Goal: Download file/media

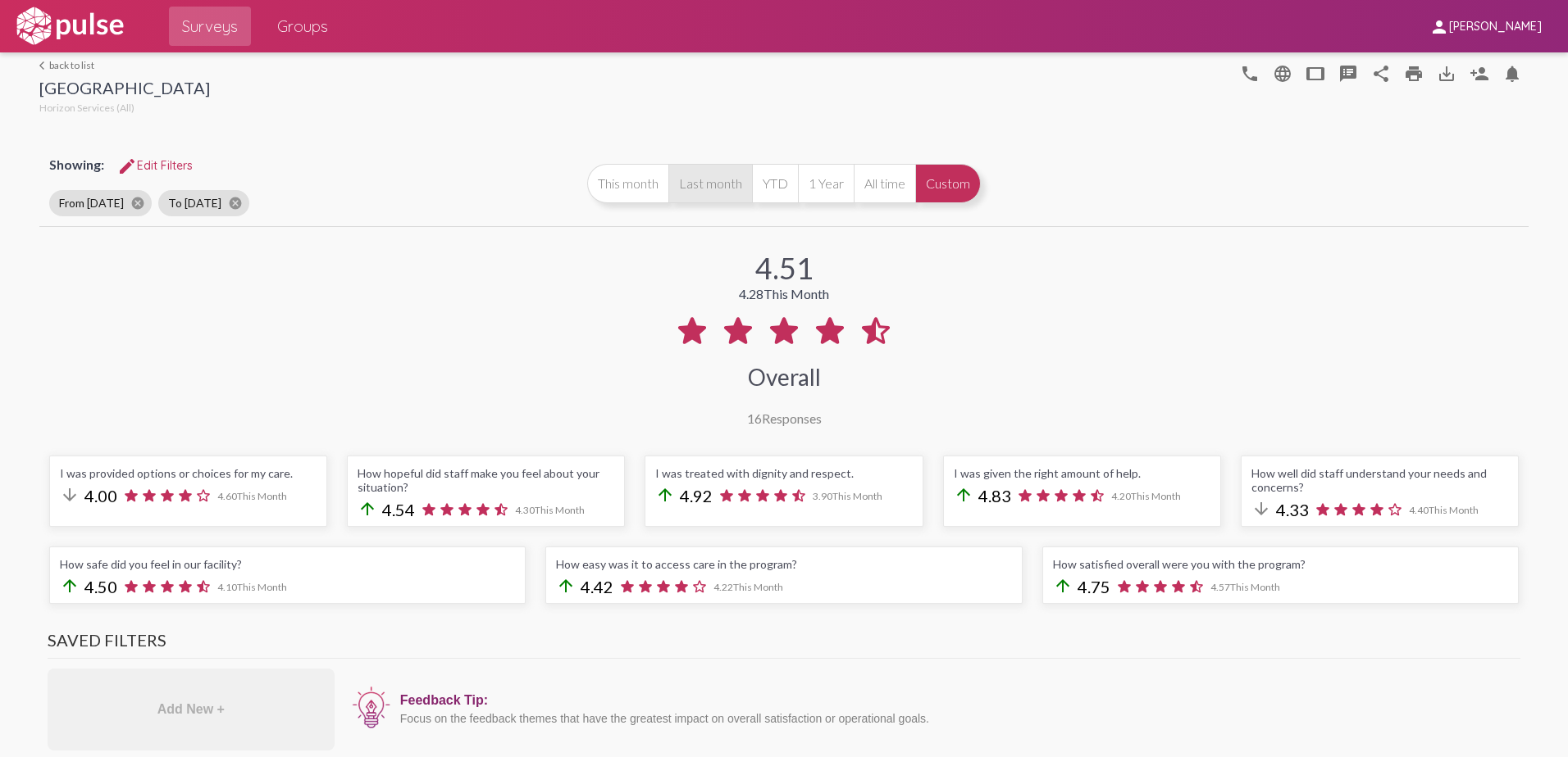
click at [701, 192] on button "Last month" at bounding box center [710, 183] width 84 height 40
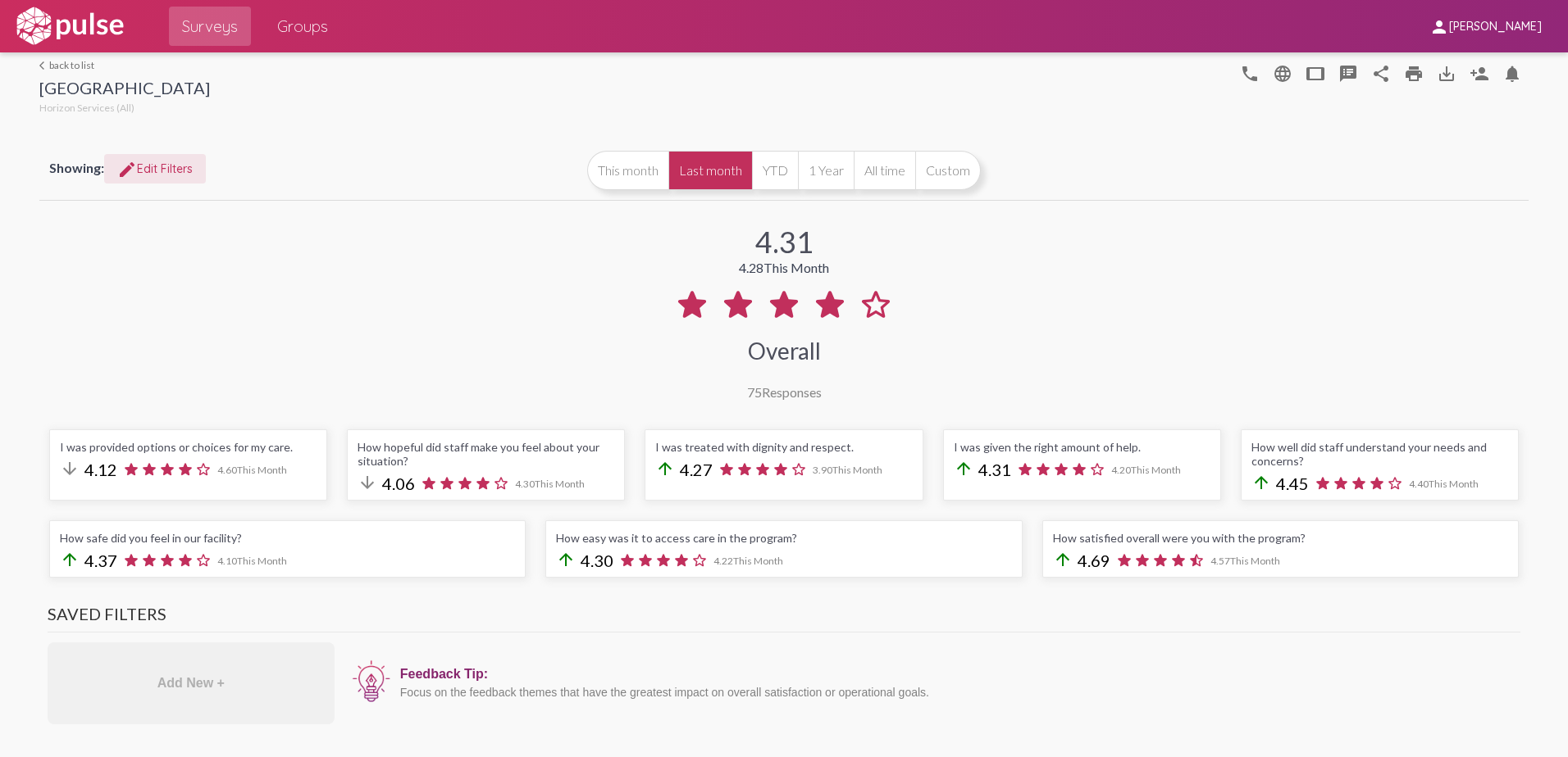
click at [171, 170] on span "edit Edit Filters" at bounding box center [155, 168] width 75 height 14
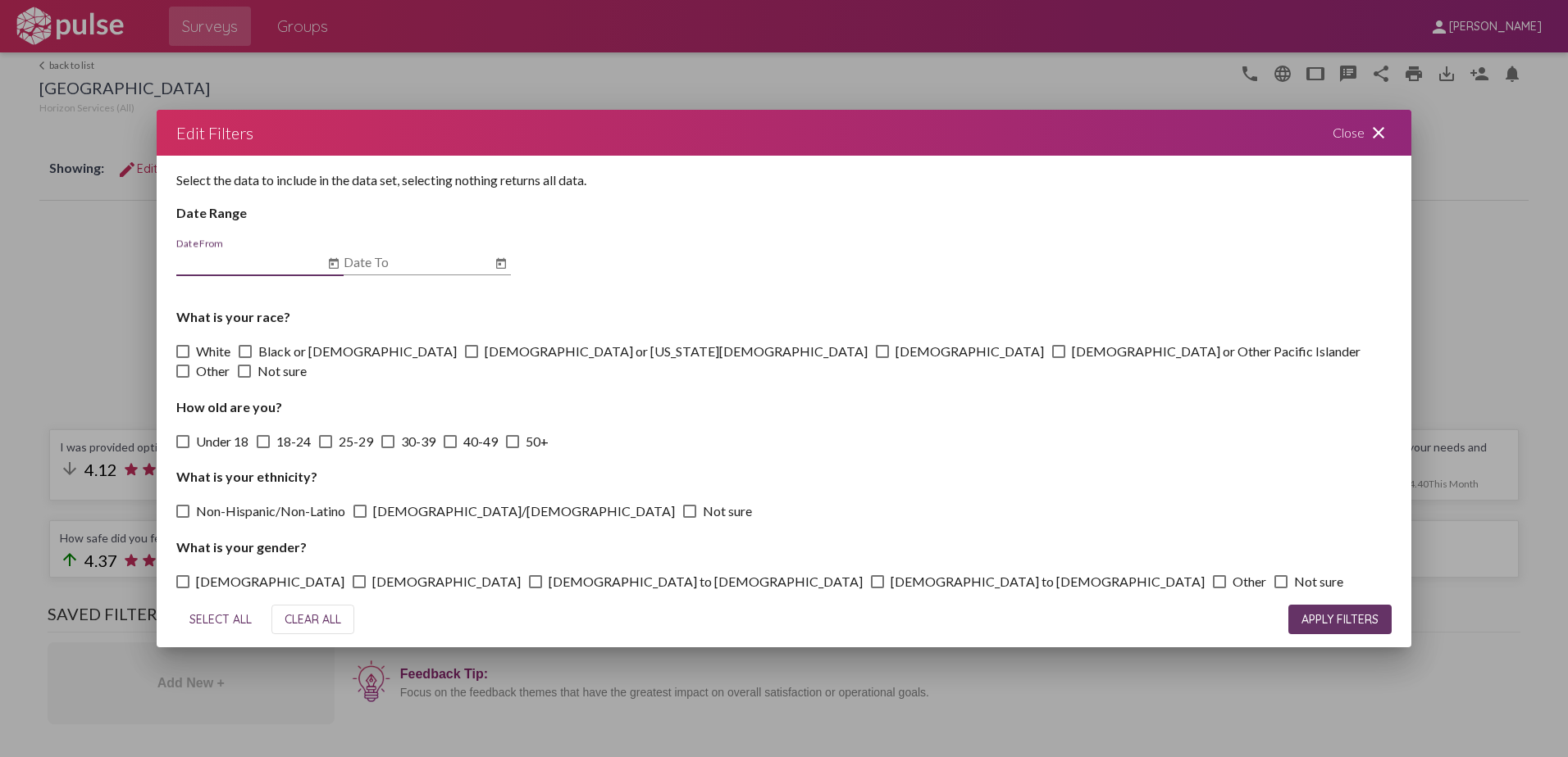
click at [1384, 143] on mat-icon "close" at bounding box center [1379, 132] width 19 height 19
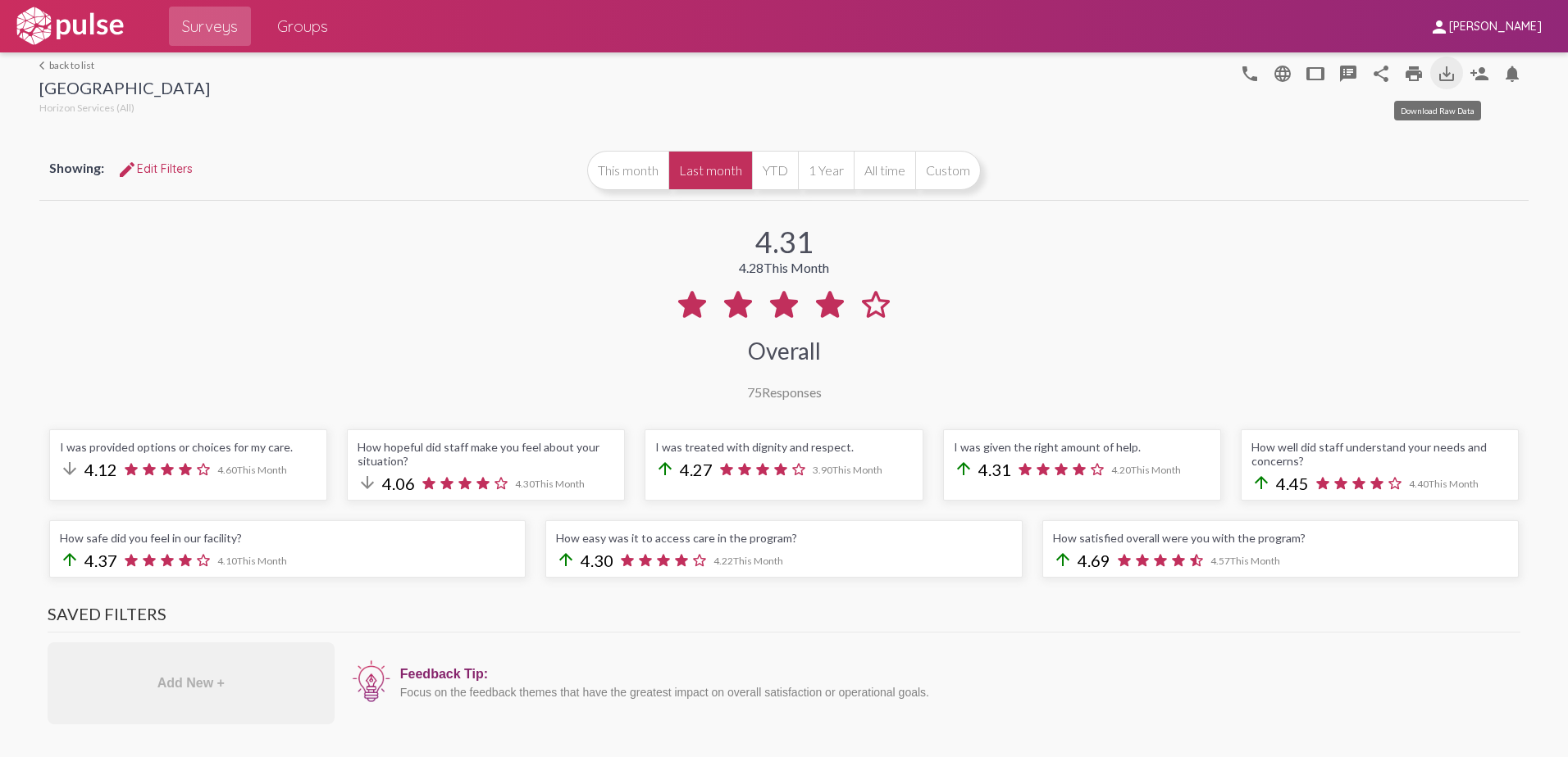
click at [1439, 70] on mat-icon "save_alt" at bounding box center [1446, 73] width 19 height 19
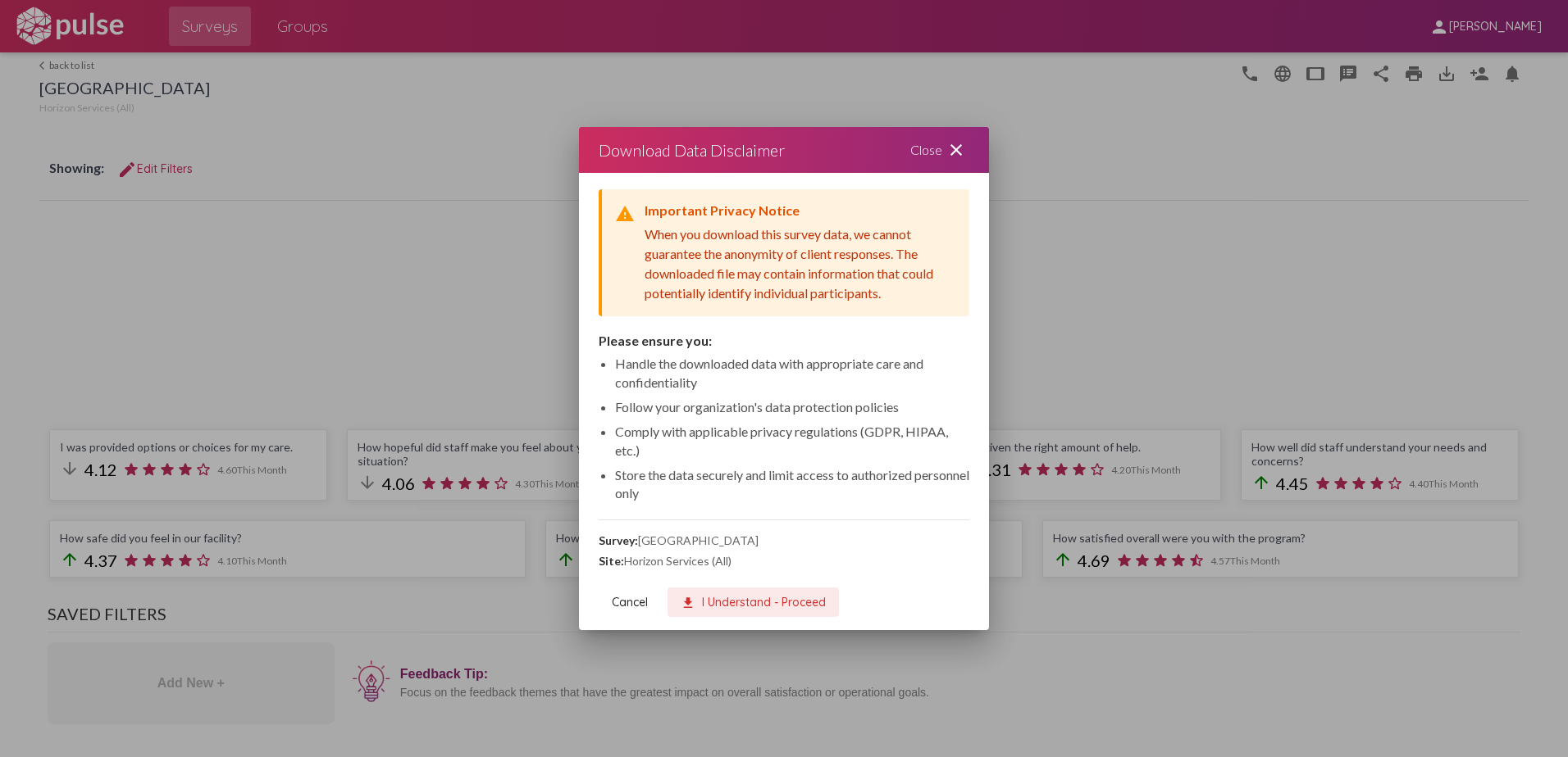
click at [741, 597] on span "download I Understand - Proceed" at bounding box center [753, 602] width 145 height 14
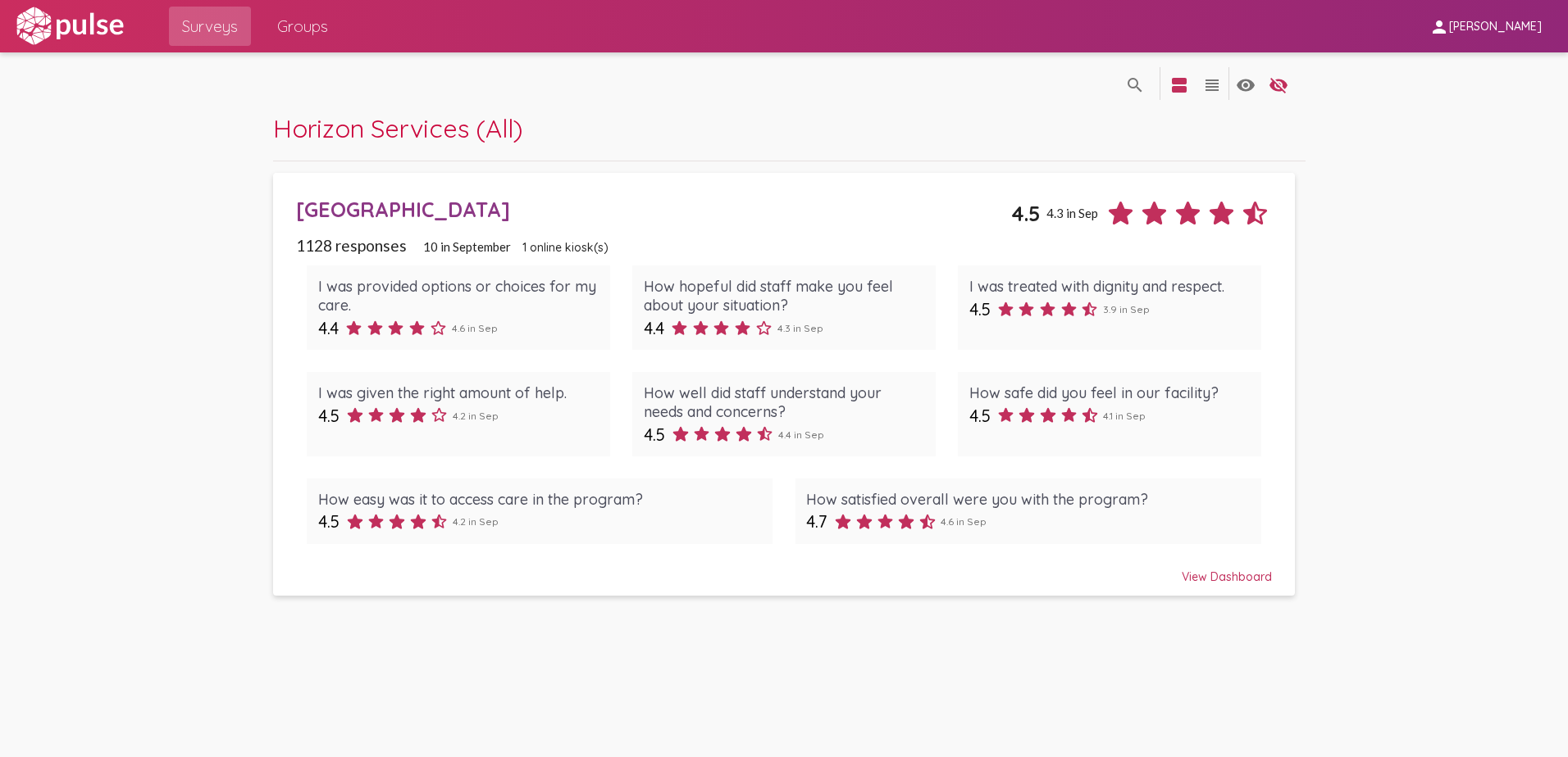
click at [423, 215] on div "[GEOGRAPHIC_DATA]" at bounding box center [654, 209] width 716 height 25
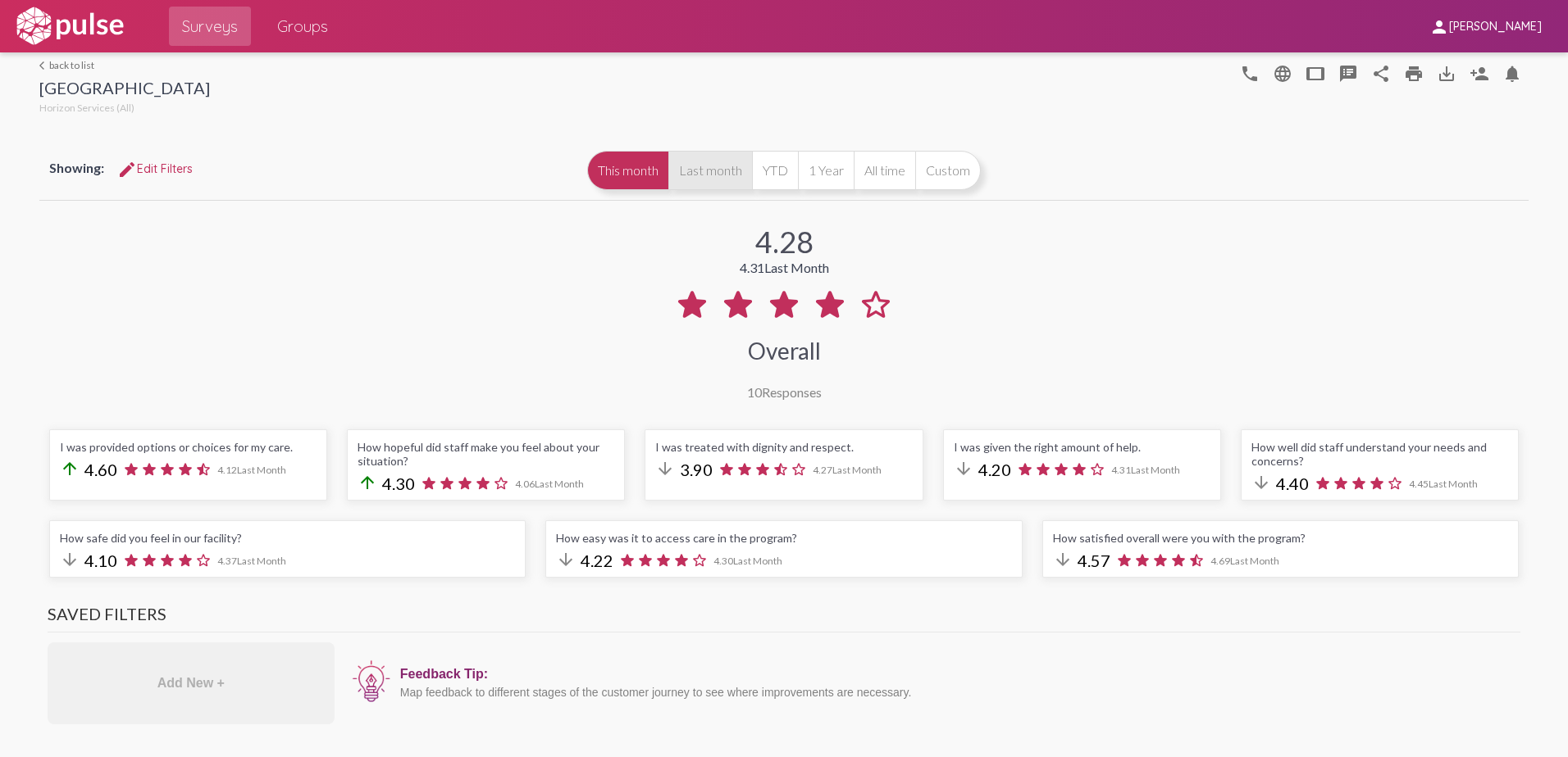
click at [696, 172] on button "Last month" at bounding box center [710, 170] width 84 height 40
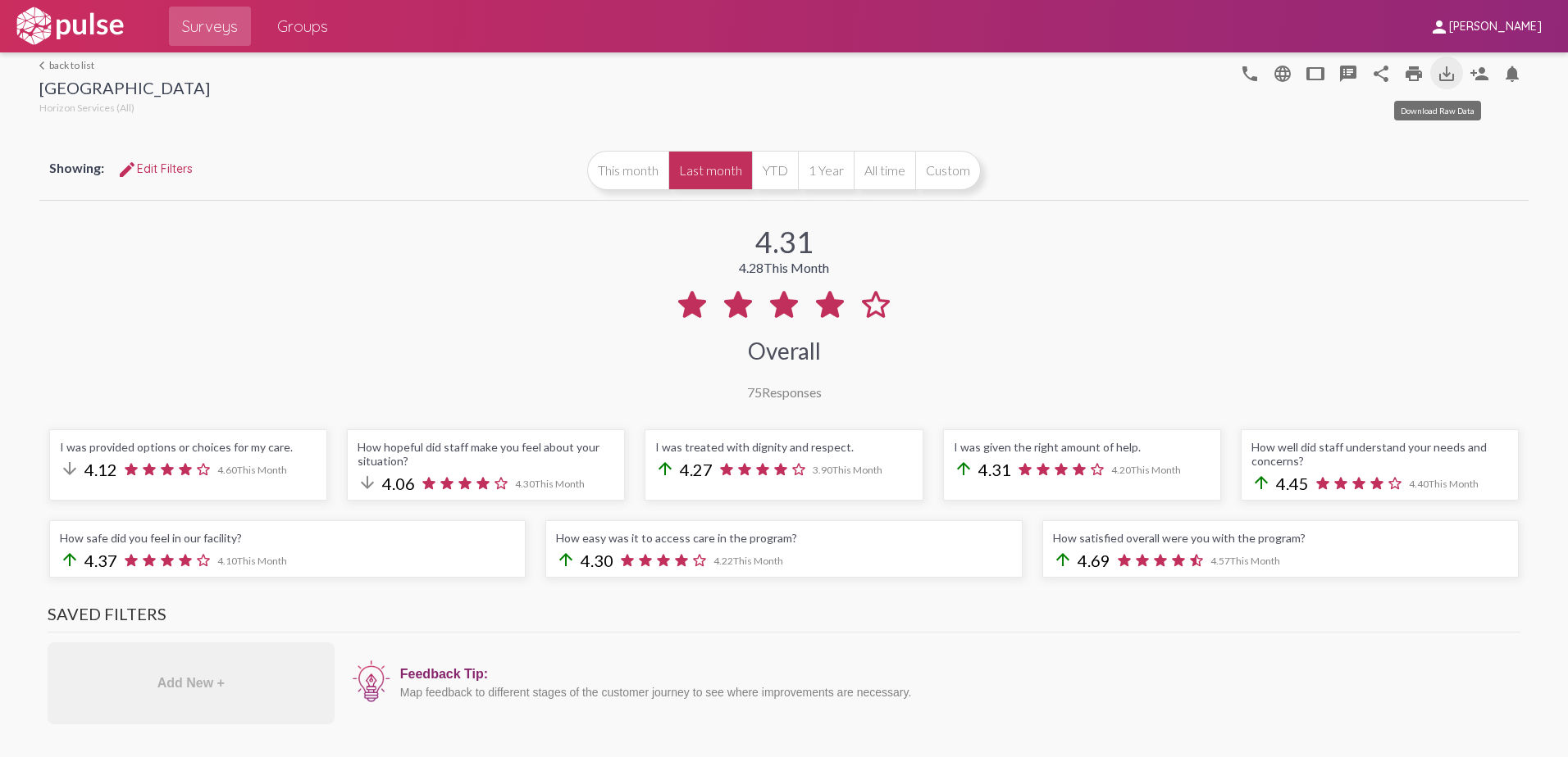
click at [1437, 69] on mat-icon "save_alt" at bounding box center [1446, 73] width 19 height 19
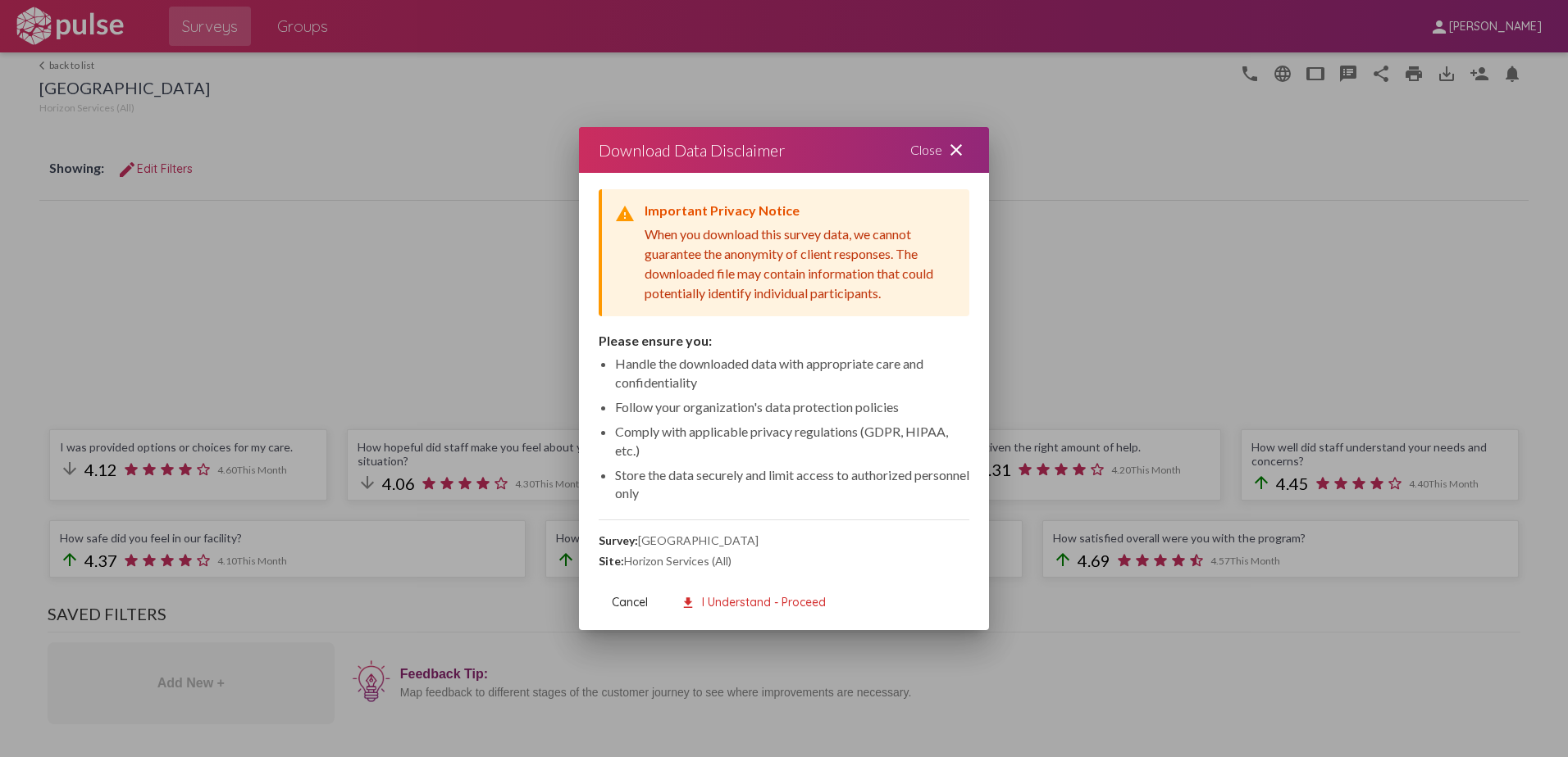
click at [1387, 216] on div at bounding box center [784, 378] width 1568 height 757
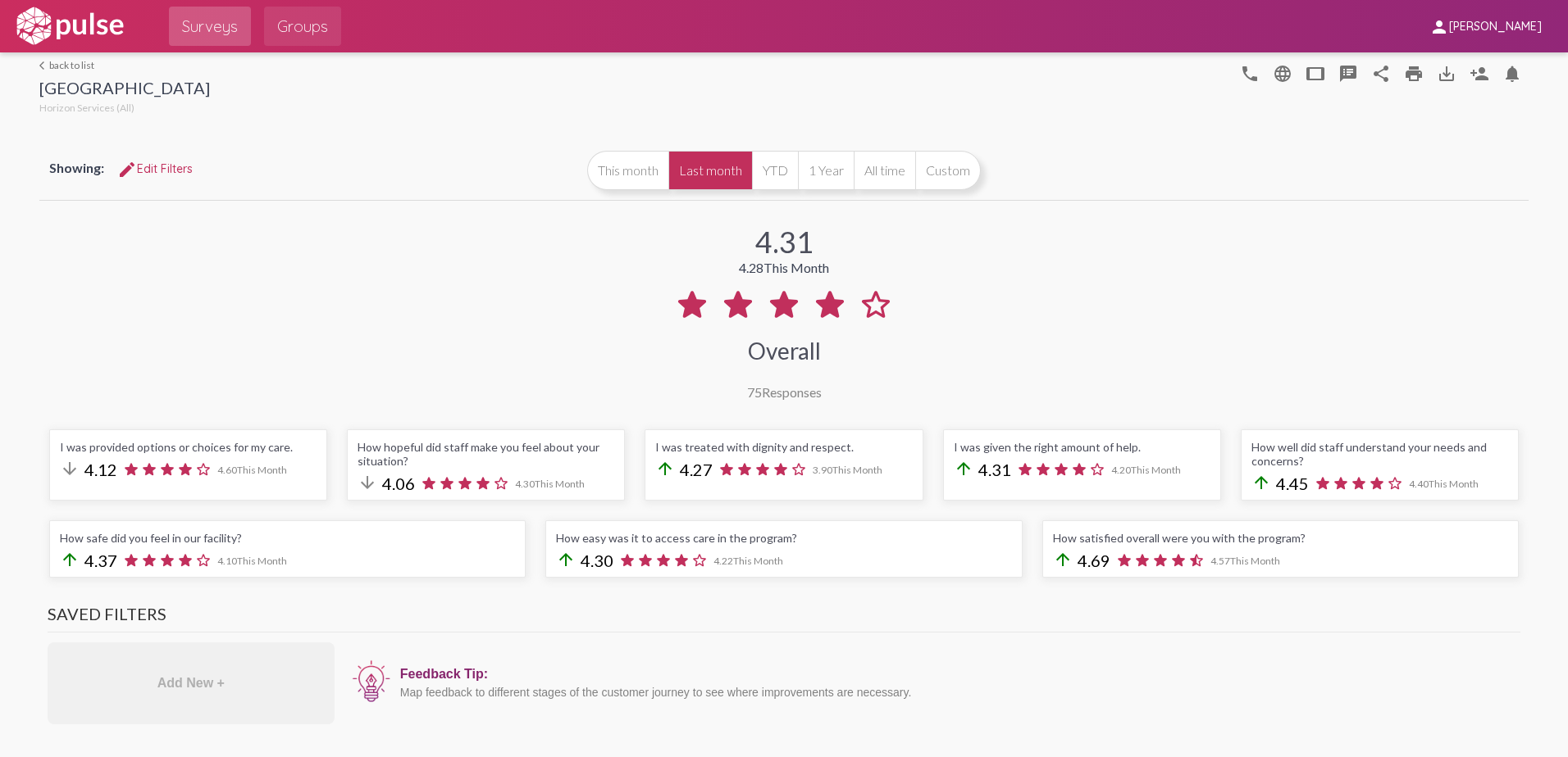
click at [292, 18] on span "Groups" at bounding box center [302, 26] width 51 height 30
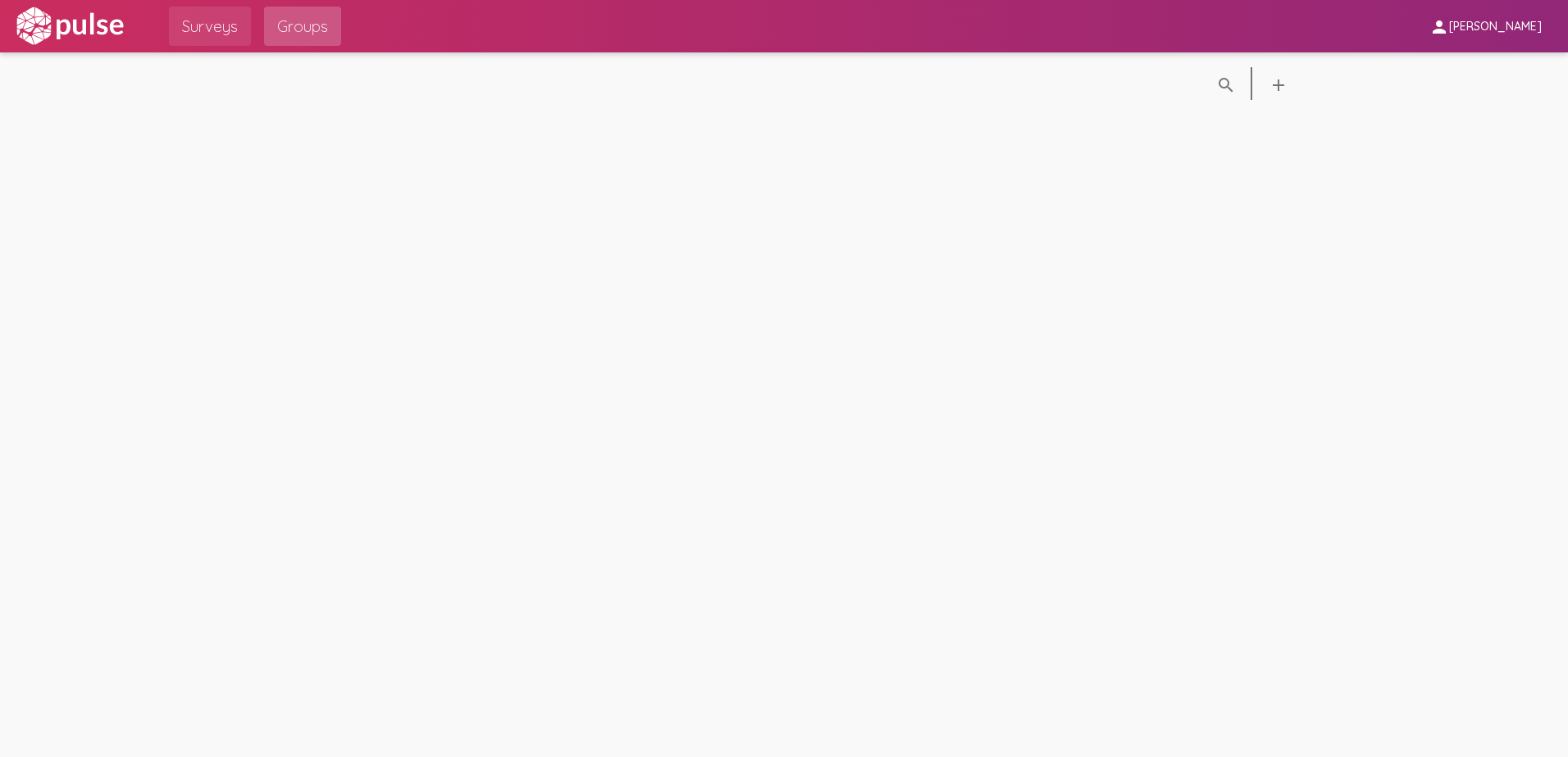
click at [203, 24] on span "Surveys" at bounding box center [210, 26] width 56 height 30
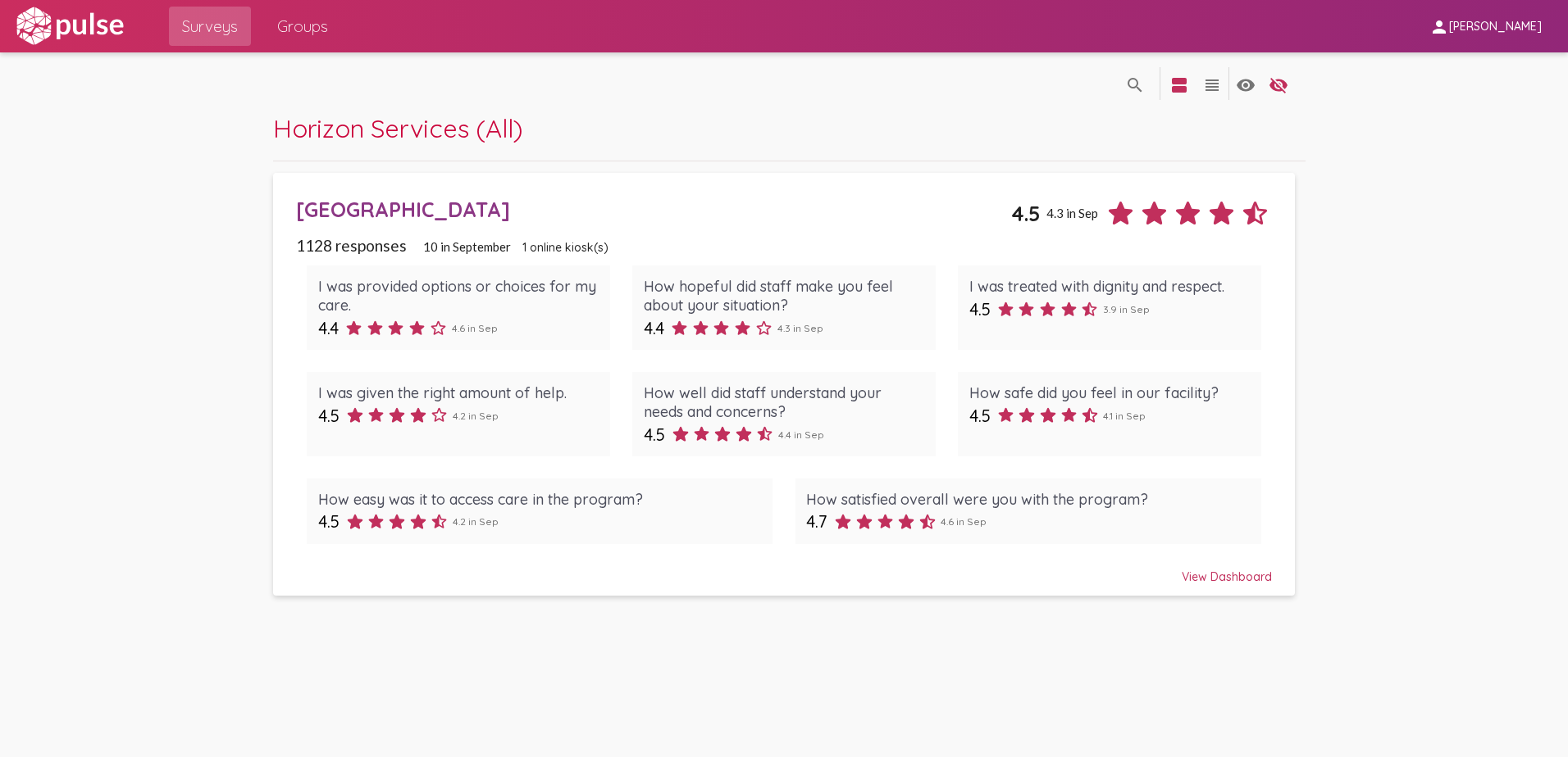
click at [214, 30] on span "Surveys" at bounding box center [210, 26] width 56 height 30
click at [1138, 82] on mat-icon "search" at bounding box center [1135, 85] width 19 height 19
click at [856, 143] on div "Horizon Services (All)" at bounding box center [789, 136] width 1032 height 49
click at [298, 20] on span "Groups" at bounding box center [302, 26] width 51 height 30
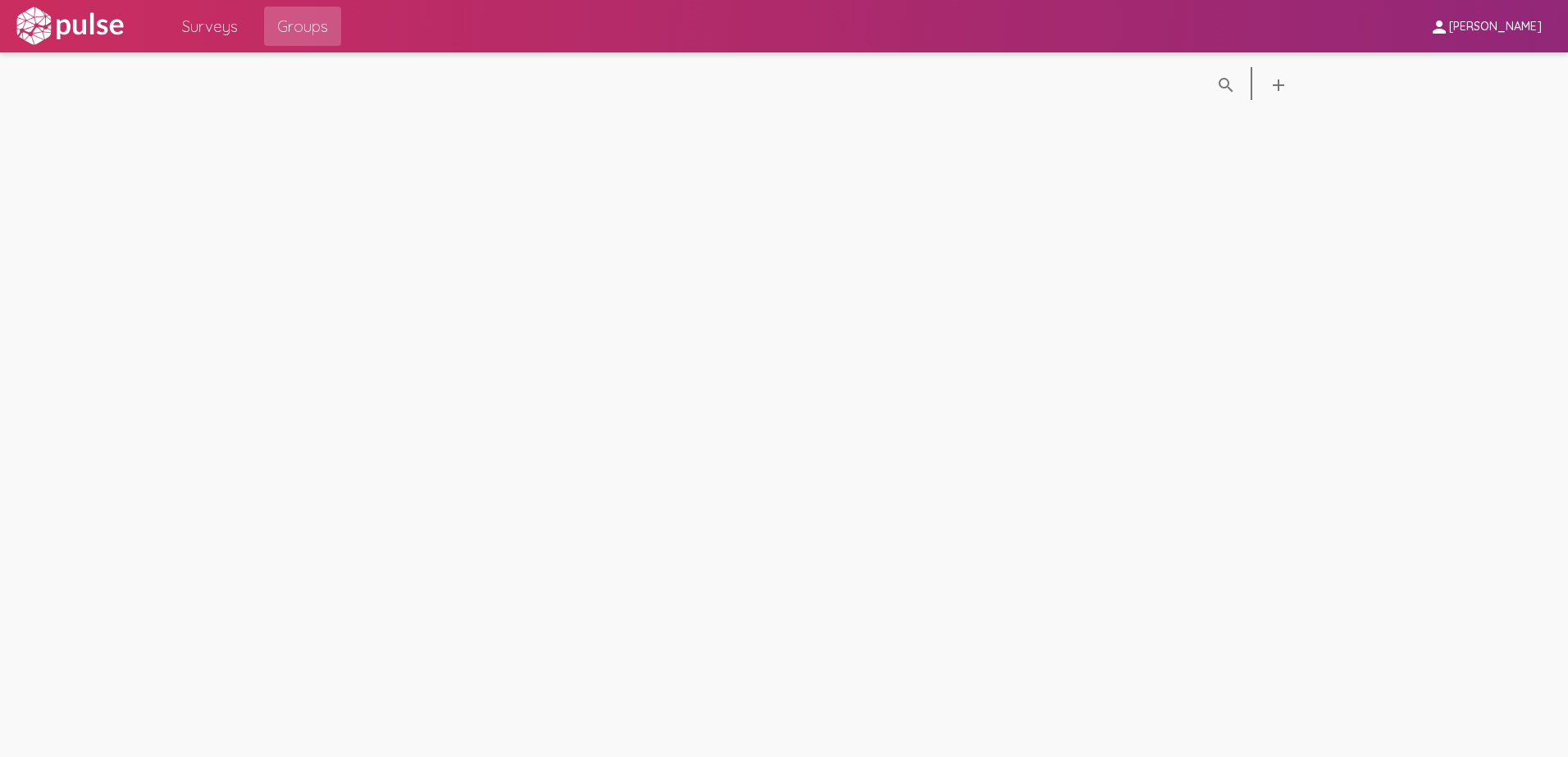
click at [32, 24] on img at bounding box center [69, 26] width 113 height 41
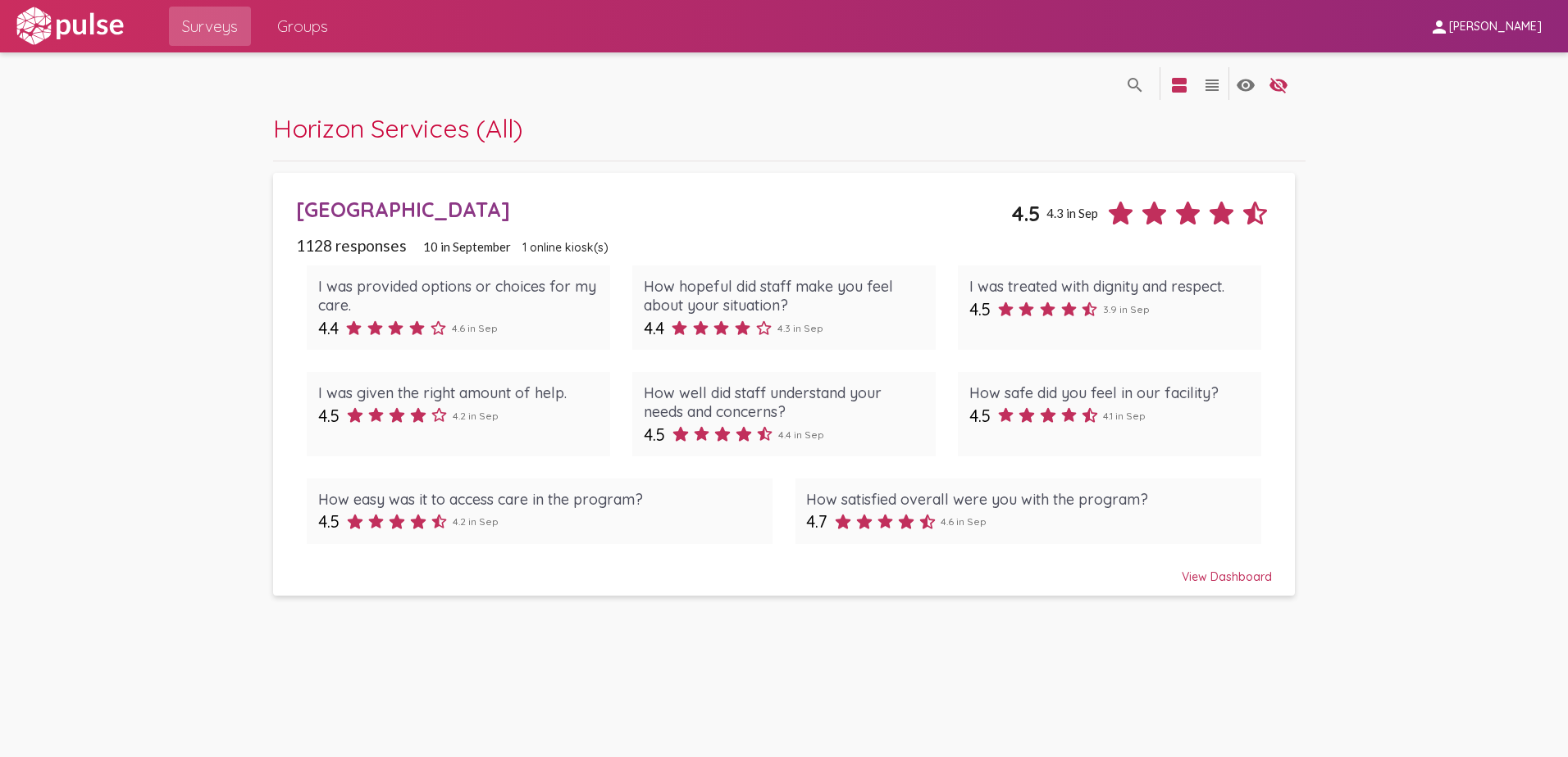
click at [467, 210] on div "[GEOGRAPHIC_DATA]" at bounding box center [654, 209] width 716 height 25
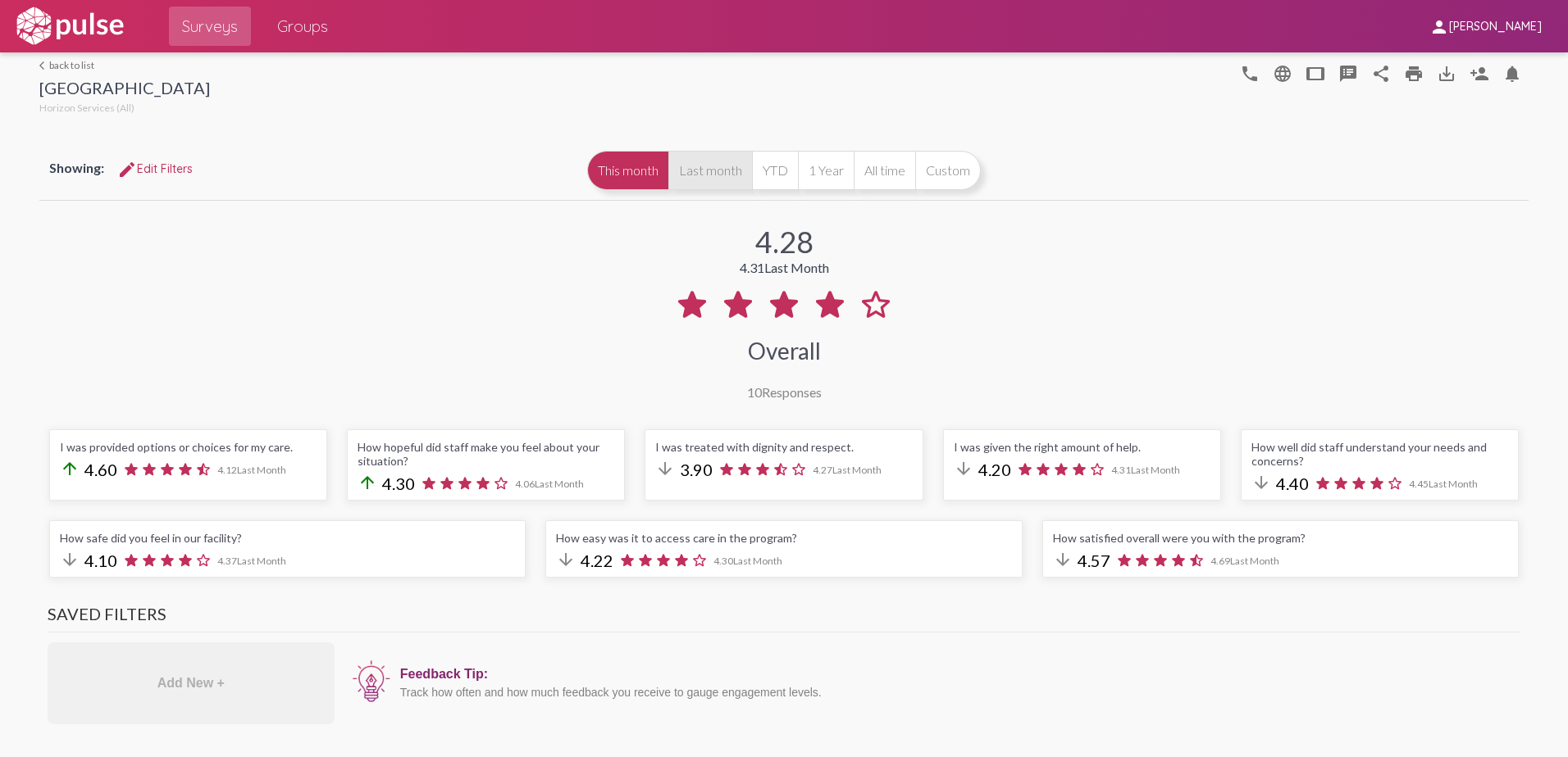
click at [706, 170] on button "Last month" at bounding box center [710, 170] width 84 height 40
